Goal: Information Seeking & Learning: Learn about a topic

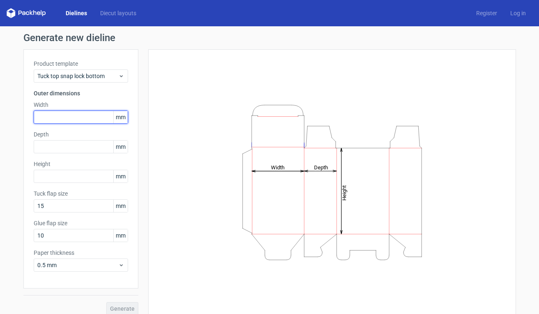
click at [56, 115] on input "text" at bounding box center [81, 116] width 94 height 13
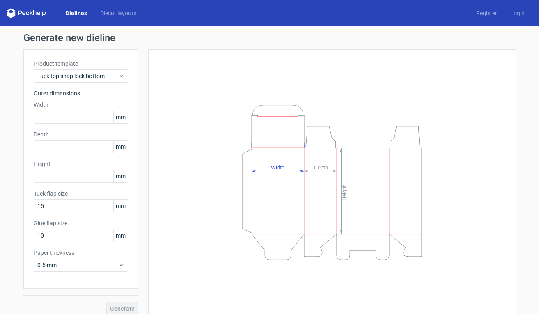
click at [125, 121] on span "mm" at bounding box center [120, 117] width 14 height 12
click at [119, 117] on span "mm" at bounding box center [120, 117] width 14 height 12
drag, startPoint x: 119, startPoint y: 117, endPoint x: 113, endPoint y: 118, distance: 6.7
click at [113, 118] on span "mm" at bounding box center [120, 117] width 14 height 12
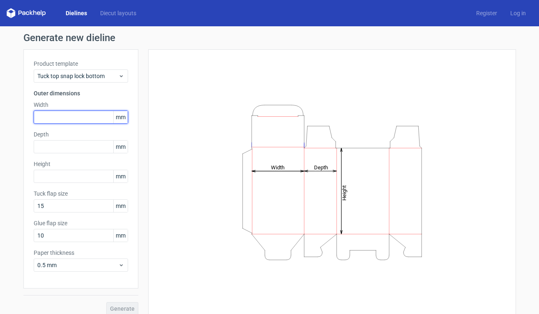
click at [102, 114] on input "text" at bounding box center [81, 116] width 94 height 13
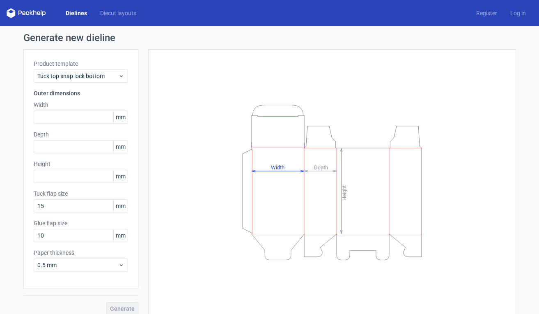
click at [122, 115] on span "mm" at bounding box center [120, 117] width 14 height 12
click at [117, 77] on span "Tuck top snap lock bottom" at bounding box center [77, 76] width 81 height 8
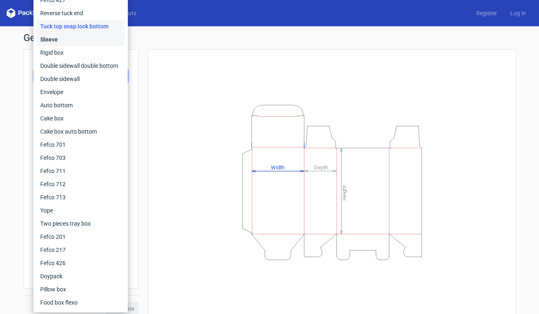
click at [72, 40] on div "Sleeve" at bounding box center [81, 39] width 88 height 13
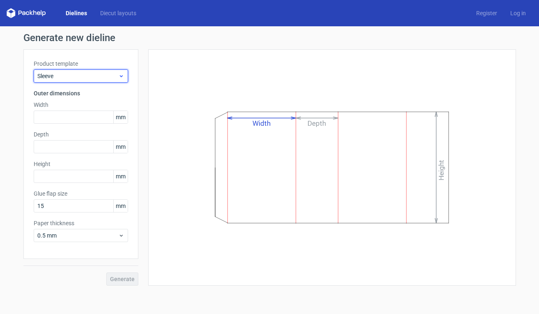
click at [88, 71] on div "Sleeve" at bounding box center [81, 75] width 94 height 13
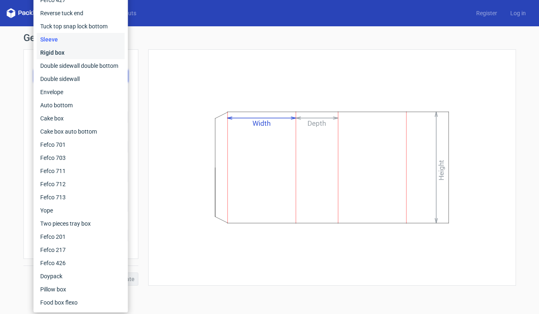
click at [84, 53] on div "Rigid box" at bounding box center [81, 52] width 88 height 13
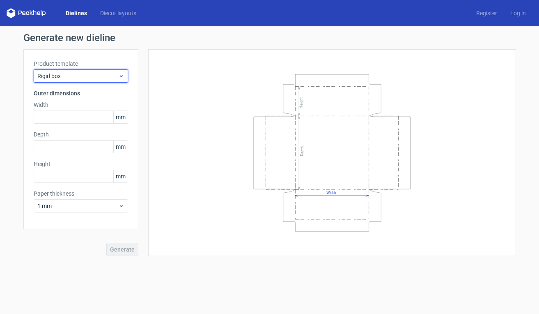
click at [90, 76] on span "Rigid box" at bounding box center [77, 76] width 81 height 8
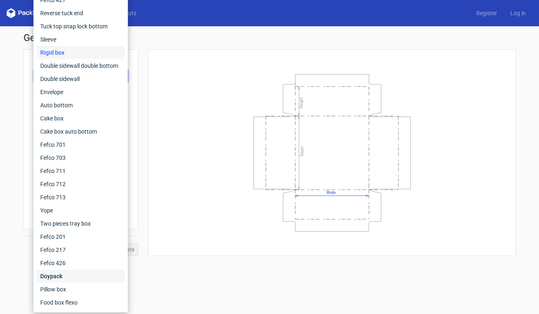
click at [85, 281] on div "Doypack" at bounding box center [81, 275] width 88 height 13
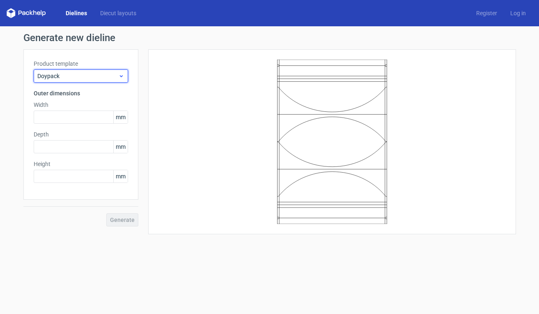
click at [90, 72] on span "Doypack" at bounding box center [77, 76] width 81 height 8
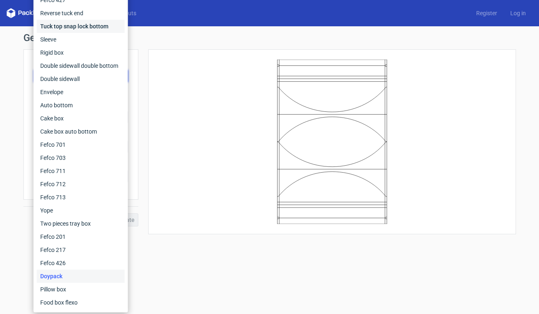
click at [96, 26] on div "Tuck top snap lock bottom" at bounding box center [81, 26] width 88 height 13
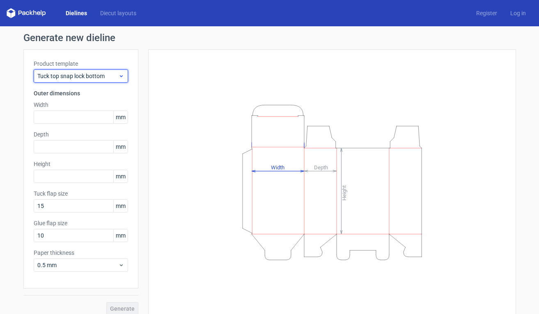
click at [113, 80] on div "Tuck top snap lock bottom" at bounding box center [81, 75] width 94 height 13
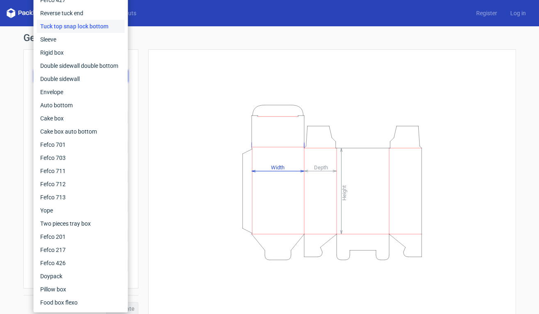
click at [165, 85] on div "Height Depth Width" at bounding box center [332, 182] width 347 height 245
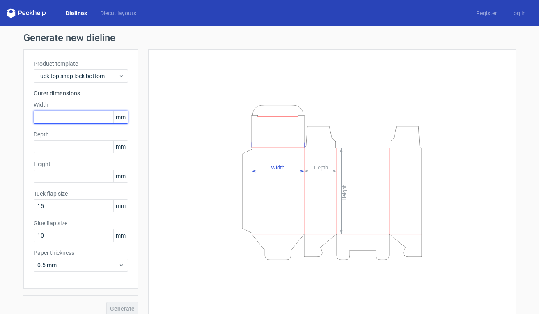
click at [67, 113] on input "text" at bounding box center [81, 116] width 94 height 13
type input "5"
click at [104, 152] on div "Depth mm" at bounding box center [81, 141] width 94 height 23
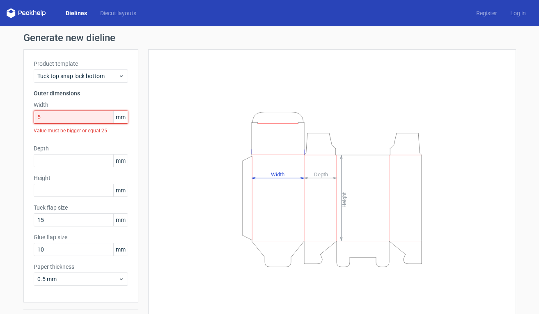
drag, startPoint x: 82, startPoint y: 120, endPoint x: 28, endPoint y: 106, distance: 56.0
click at [27, 107] on div "Product template Tuck top snap lock bottom Outer dimensions Width 5 mm Value mu…" at bounding box center [80, 175] width 115 height 253
